Goal: Task Accomplishment & Management: Complete application form

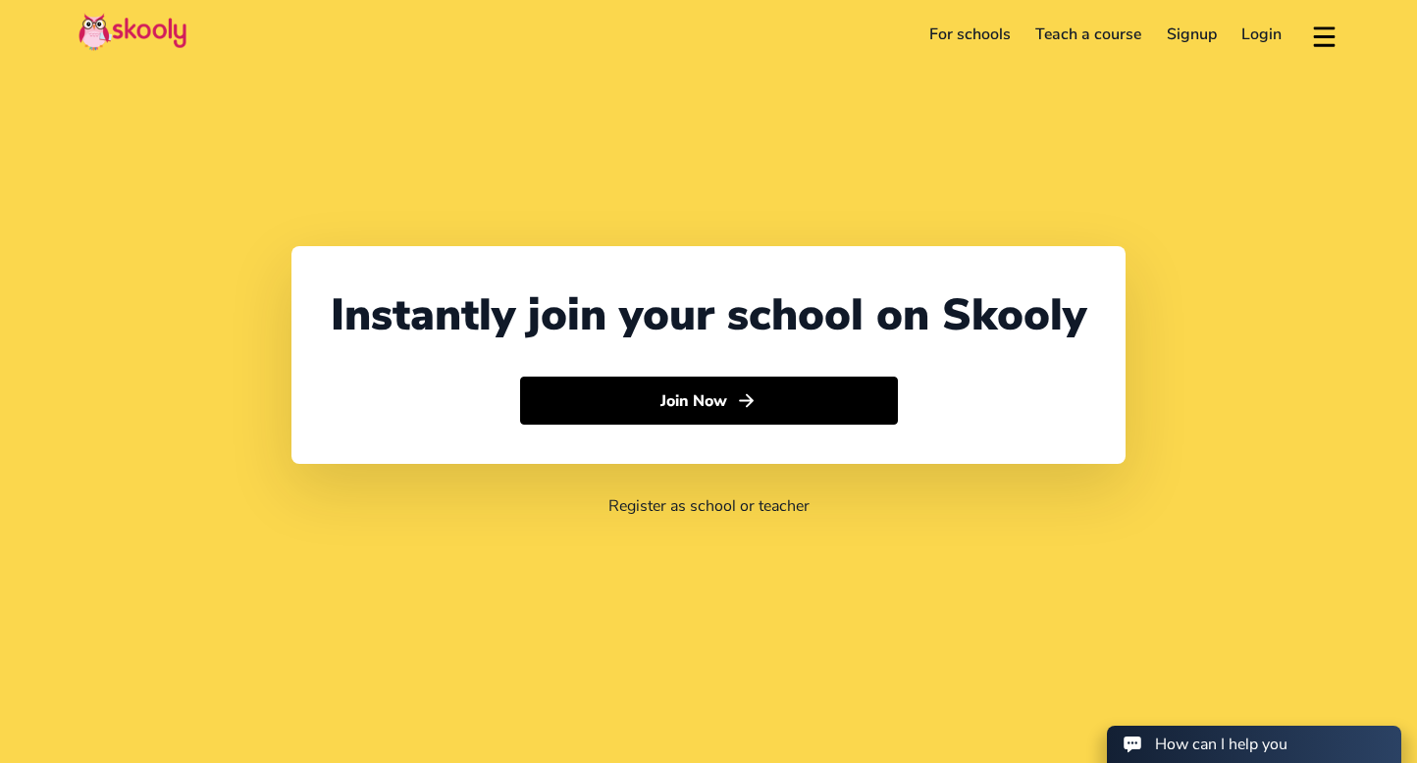
select select "65"
select select "[GEOGRAPHIC_DATA]"
select select "[GEOGRAPHIC_DATA]/[GEOGRAPHIC_DATA]"
click at [984, 40] on link "For schools" at bounding box center [970, 34] width 107 height 31
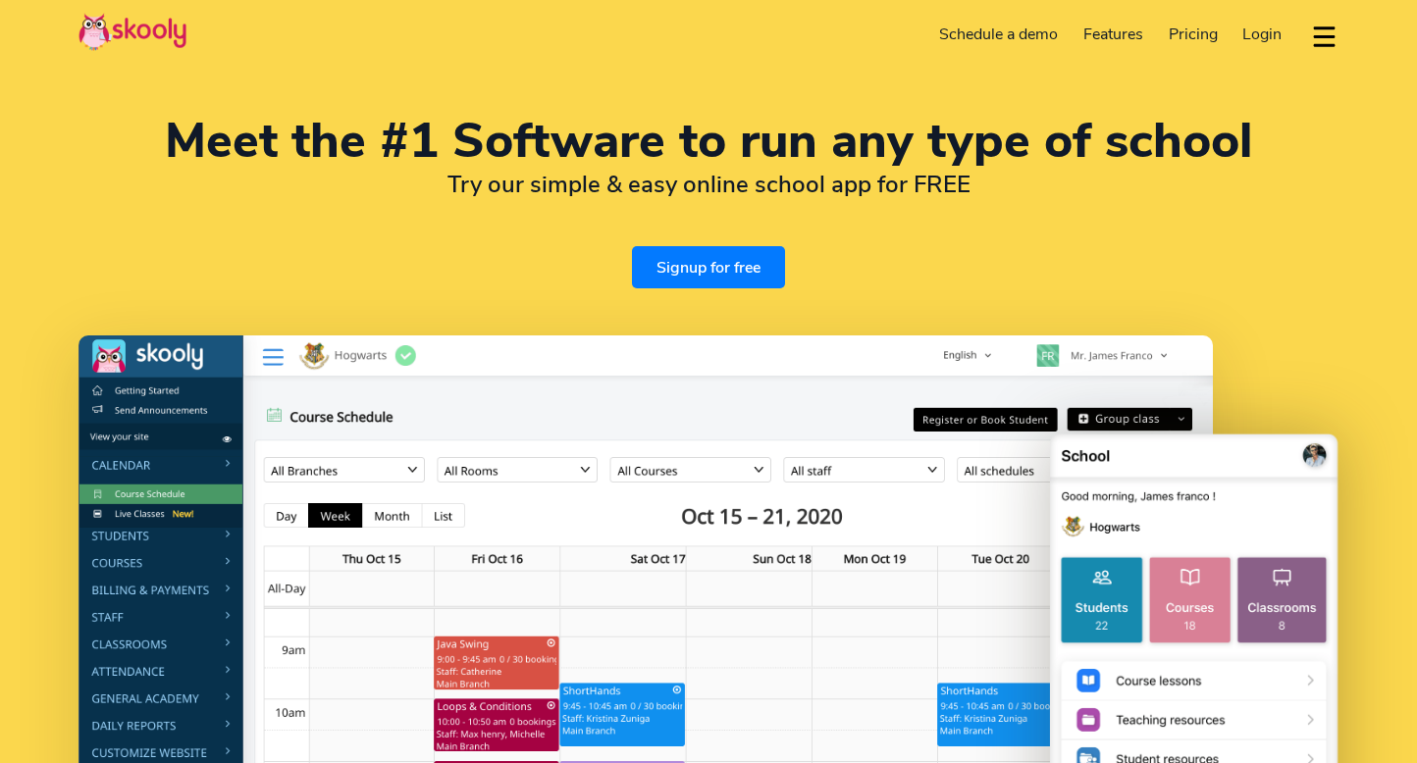
select select "en"
select select "65"
select select "[GEOGRAPHIC_DATA]"
select select "[GEOGRAPHIC_DATA]/[GEOGRAPHIC_DATA]"
click at [728, 271] on link "Signup for free" at bounding box center [708, 267] width 153 height 42
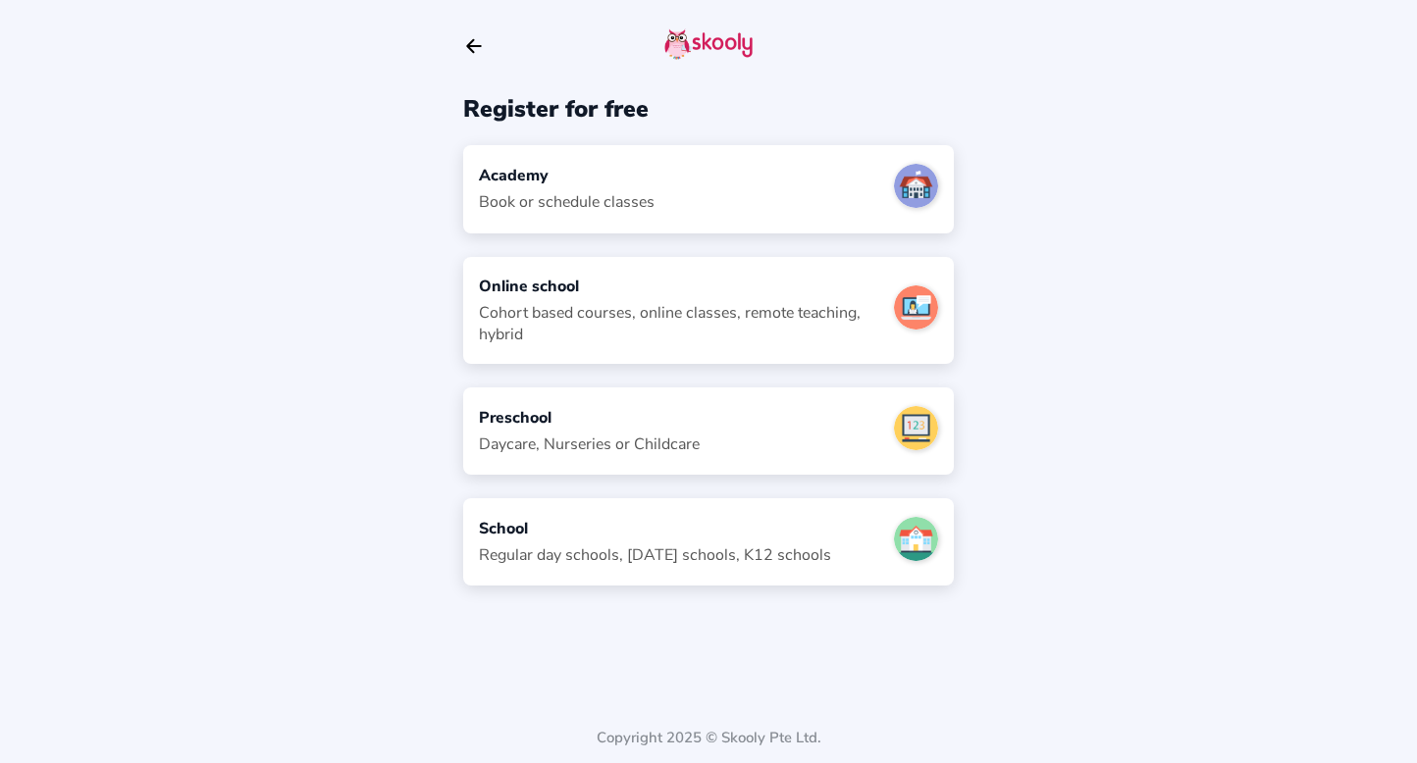
click at [700, 202] on div "Academy Book or schedule classes" at bounding box center [708, 188] width 491 height 87
select select "SG"
